Goal: Task Accomplishment & Management: Manage account settings

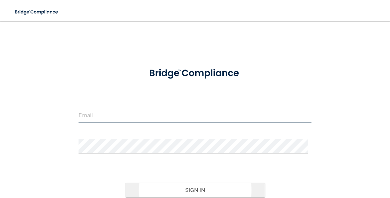
type input "[EMAIL_ADDRESS][DOMAIN_NAME]"
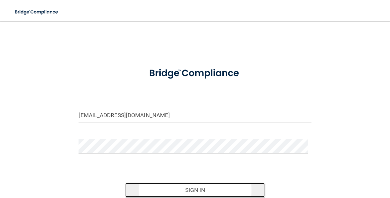
drag, startPoint x: 198, startPoint y: 190, endPoint x: 205, endPoint y: 188, distance: 6.9
click at [198, 189] on button "Sign In" at bounding box center [195, 190] width 140 height 15
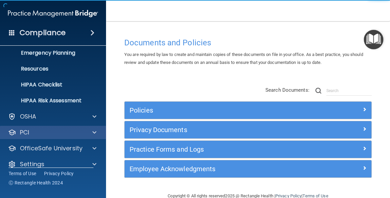
scroll to position [77, 0]
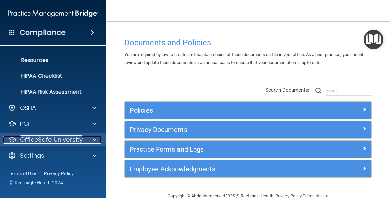
click at [94, 139] on span at bounding box center [95, 140] width 4 height 8
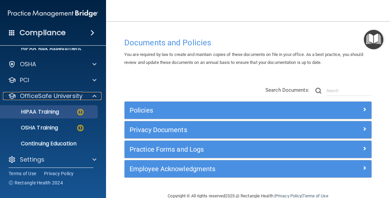
scroll to position [124, 0]
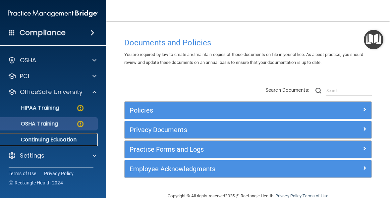
drag, startPoint x: 64, startPoint y: 136, endPoint x: 56, endPoint y: 129, distance: 10.6
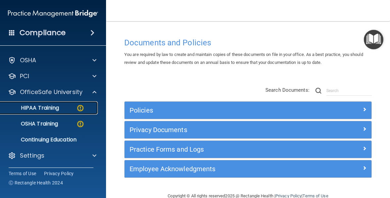
drag, startPoint x: 56, startPoint y: 129, endPoint x: 33, endPoint y: 107, distance: 31.2
click at [33, 107] on p "HIPAA Training" at bounding box center [31, 108] width 55 height 7
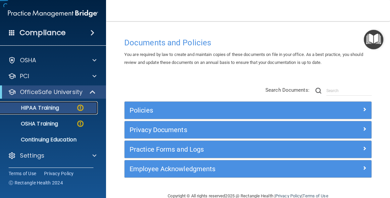
scroll to position [13, 0]
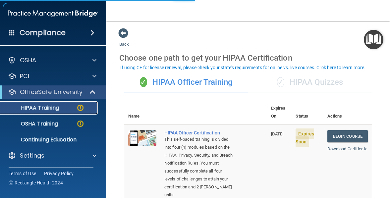
click at [46, 110] on p "HIPAA Training" at bounding box center [31, 108] width 55 height 7
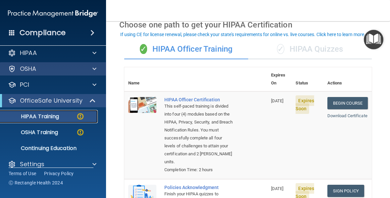
scroll to position [0, 0]
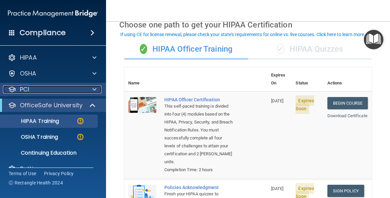
click at [93, 89] on span at bounding box center [95, 90] width 4 height 8
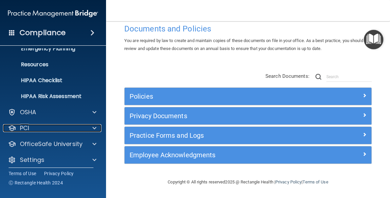
scroll to position [77, 0]
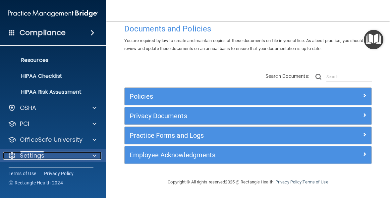
click at [93, 153] on span at bounding box center [95, 156] width 4 height 8
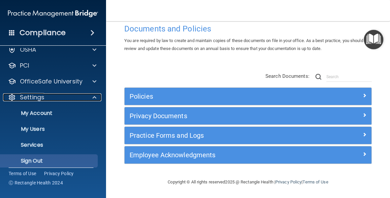
scroll to position [140, 0]
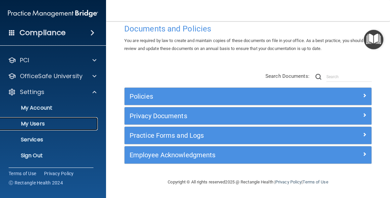
click at [40, 121] on p "My Users" at bounding box center [49, 124] width 91 height 7
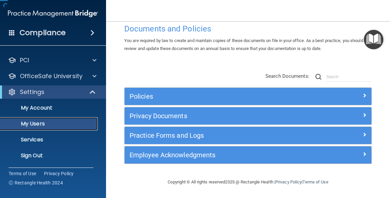
scroll to position [29, 0]
select select "20"
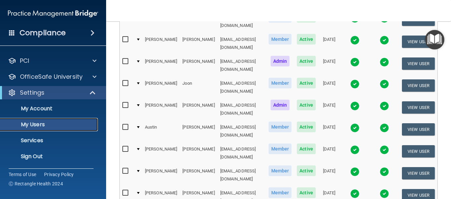
scroll to position [5, 0]
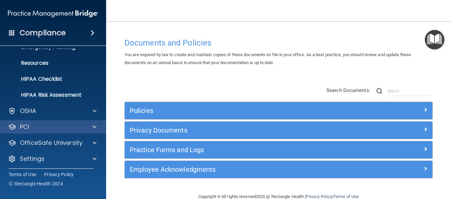
scroll to position [77, 0]
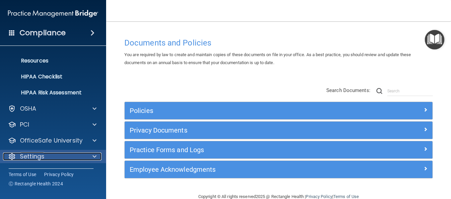
click at [96, 156] on span at bounding box center [95, 156] width 4 height 8
click at [36, 155] on p "Settings" at bounding box center [32, 156] width 25 height 8
click at [94, 154] on span at bounding box center [95, 156] width 4 height 8
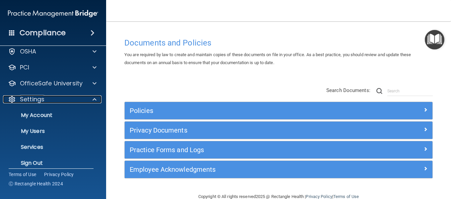
scroll to position [140, 0]
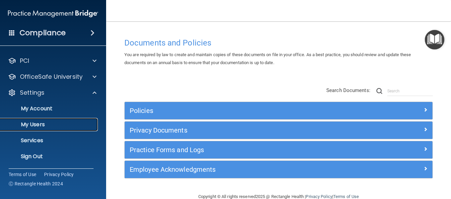
click at [34, 122] on p "My Users" at bounding box center [49, 124] width 91 height 7
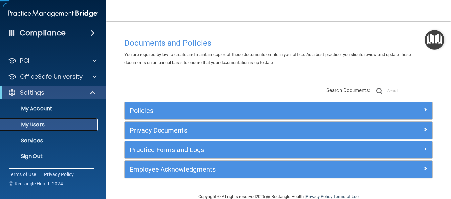
scroll to position [29, 0]
select select "20"
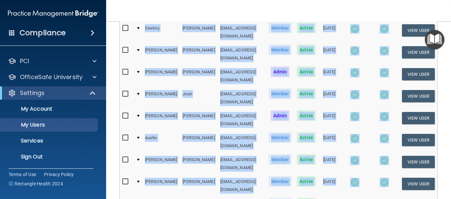
scroll to position [248, 0]
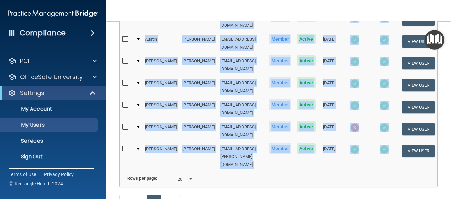
drag, startPoint x: 194, startPoint y: 133, endPoint x: 264, endPoint y: 137, distance: 70.1
click at [260, 136] on div "The following people have access to your PCIHIPAA Practice Portal Resend Invite…" at bounding box center [278, 7] width 318 height 360
copy div "[EMAIL_ADDRESS][DOMAIN_NAME] Member Active [DATE] View User [PERSON_NAME] [EMAI…"
